Goal: Task Accomplishment & Management: Complete application form

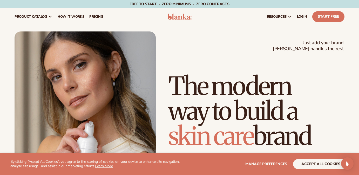
click at [70, 16] on span "How It Works" at bounding box center [71, 17] width 27 height 4
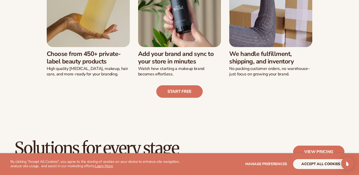
scroll to position [188, 0]
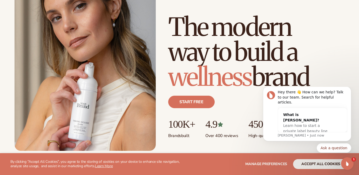
scroll to position [60, 0]
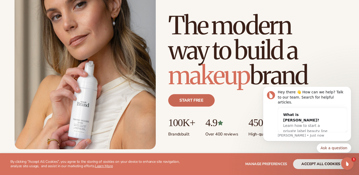
click at [186, 104] on link "Start free" at bounding box center [191, 100] width 46 height 12
